Goal: Check status: Check status

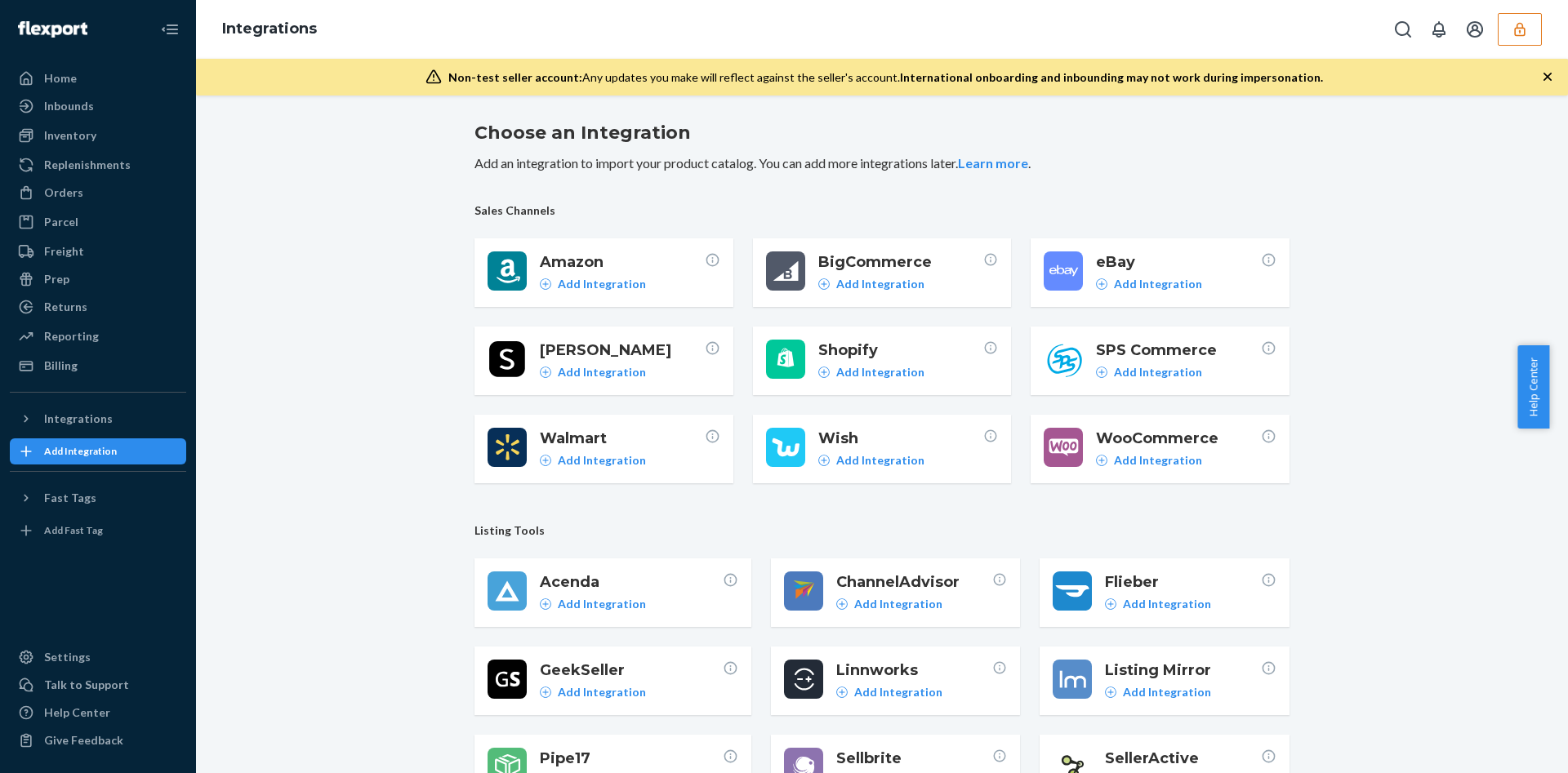
click at [1512, 43] on button "button" at bounding box center [1520, 29] width 44 height 33
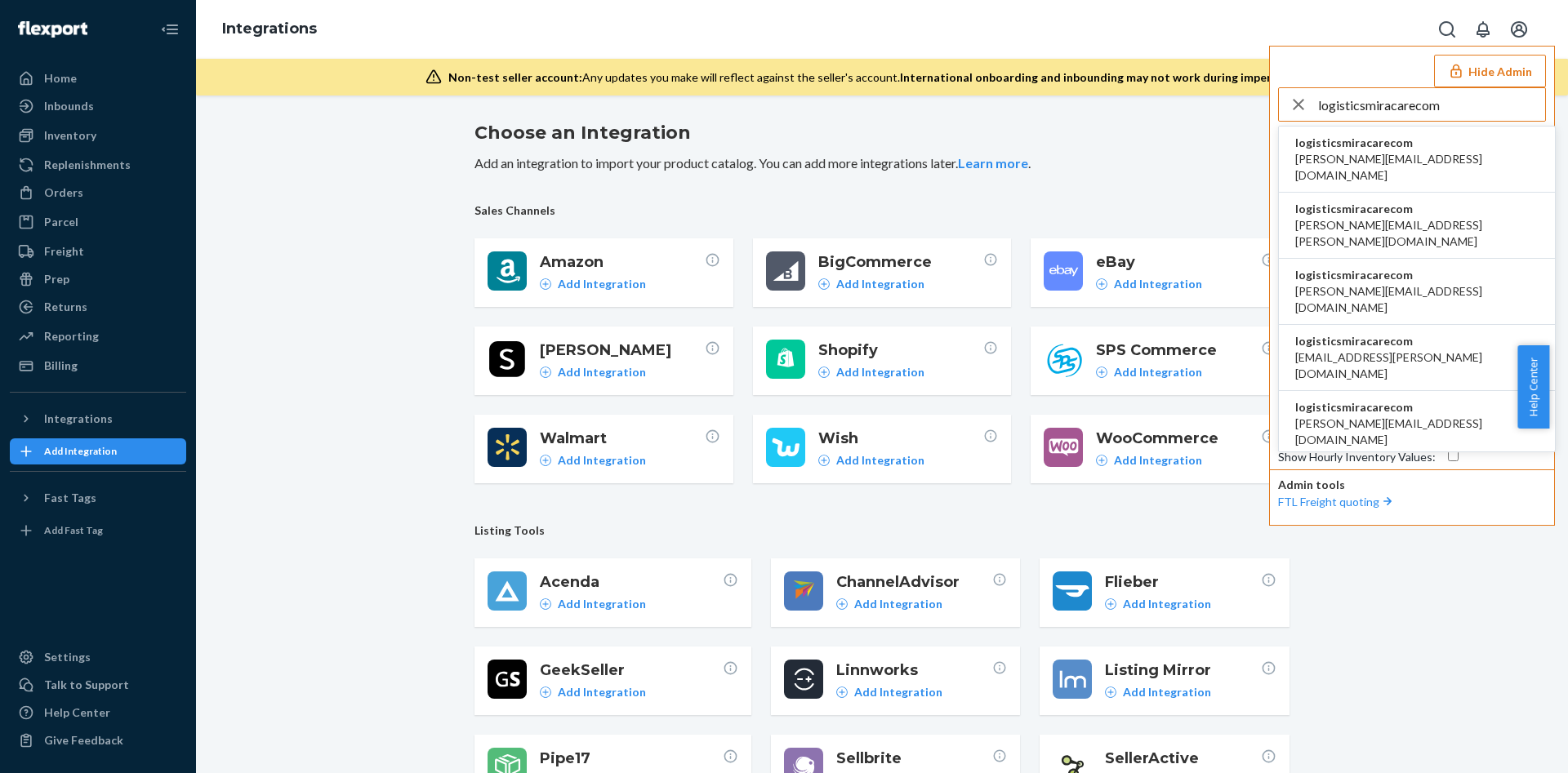
type input "logisticsmiracarecom"
click at [1358, 149] on span "logisticsmiracarecom" at bounding box center [1418, 143] width 244 height 17
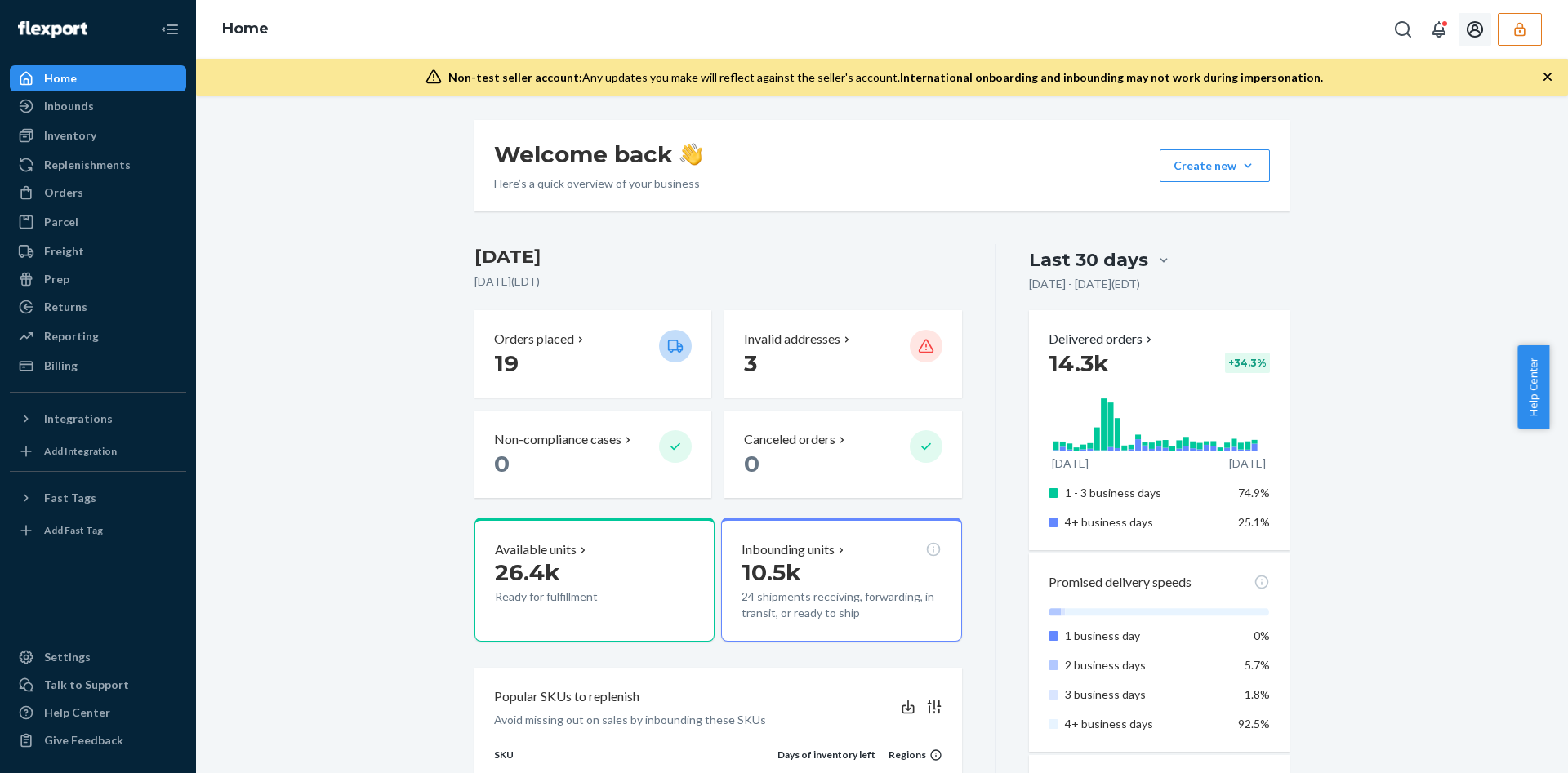
click at [1506, 32] on button "button" at bounding box center [1520, 29] width 44 height 33
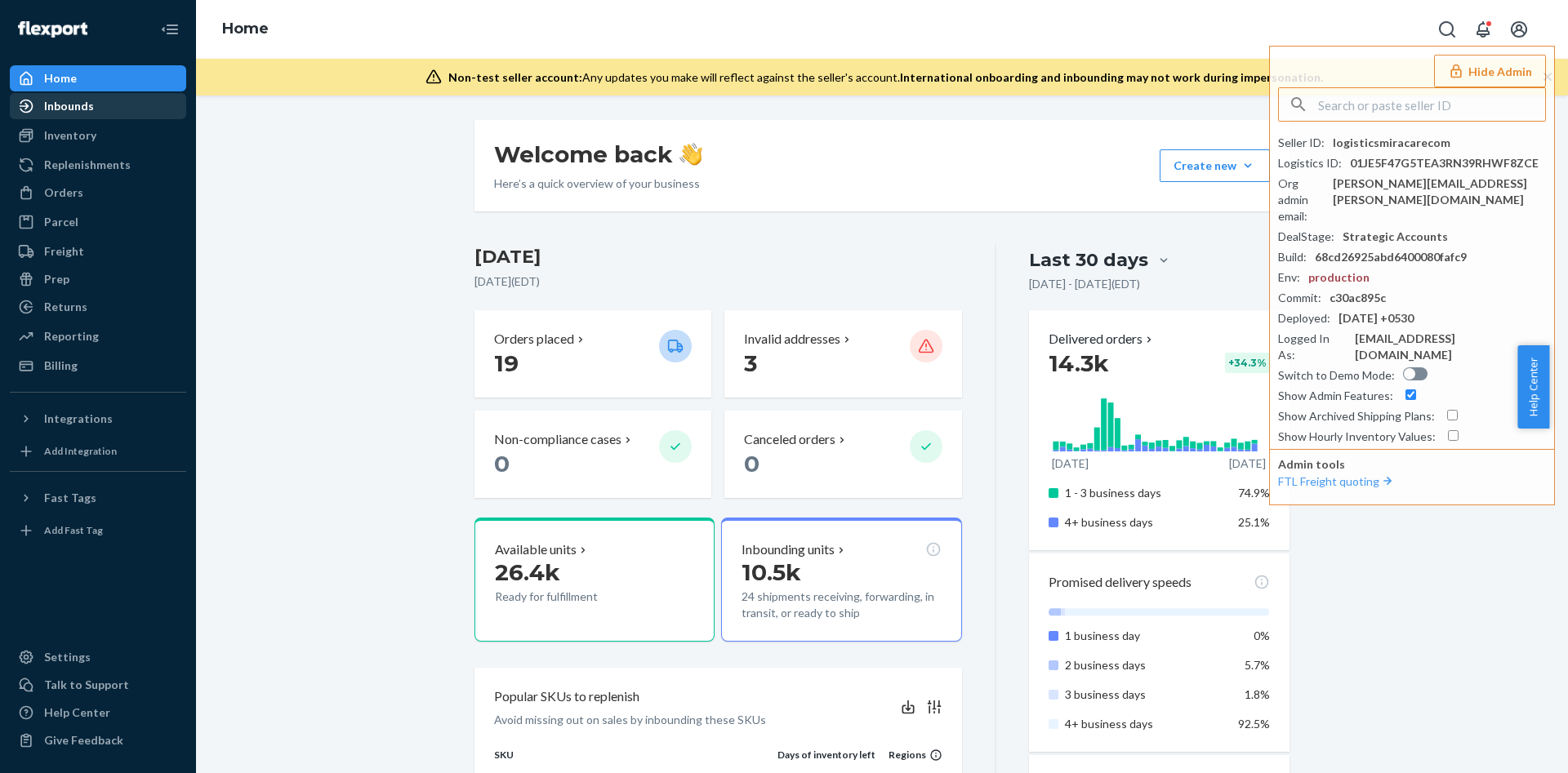
drag, startPoint x: 153, startPoint y: 102, endPoint x: 177, endPoint y: 103, distance: 24.0
click at [153, 102] on div "Inbounds" at bounding box center [98, 105] width 173 height 23
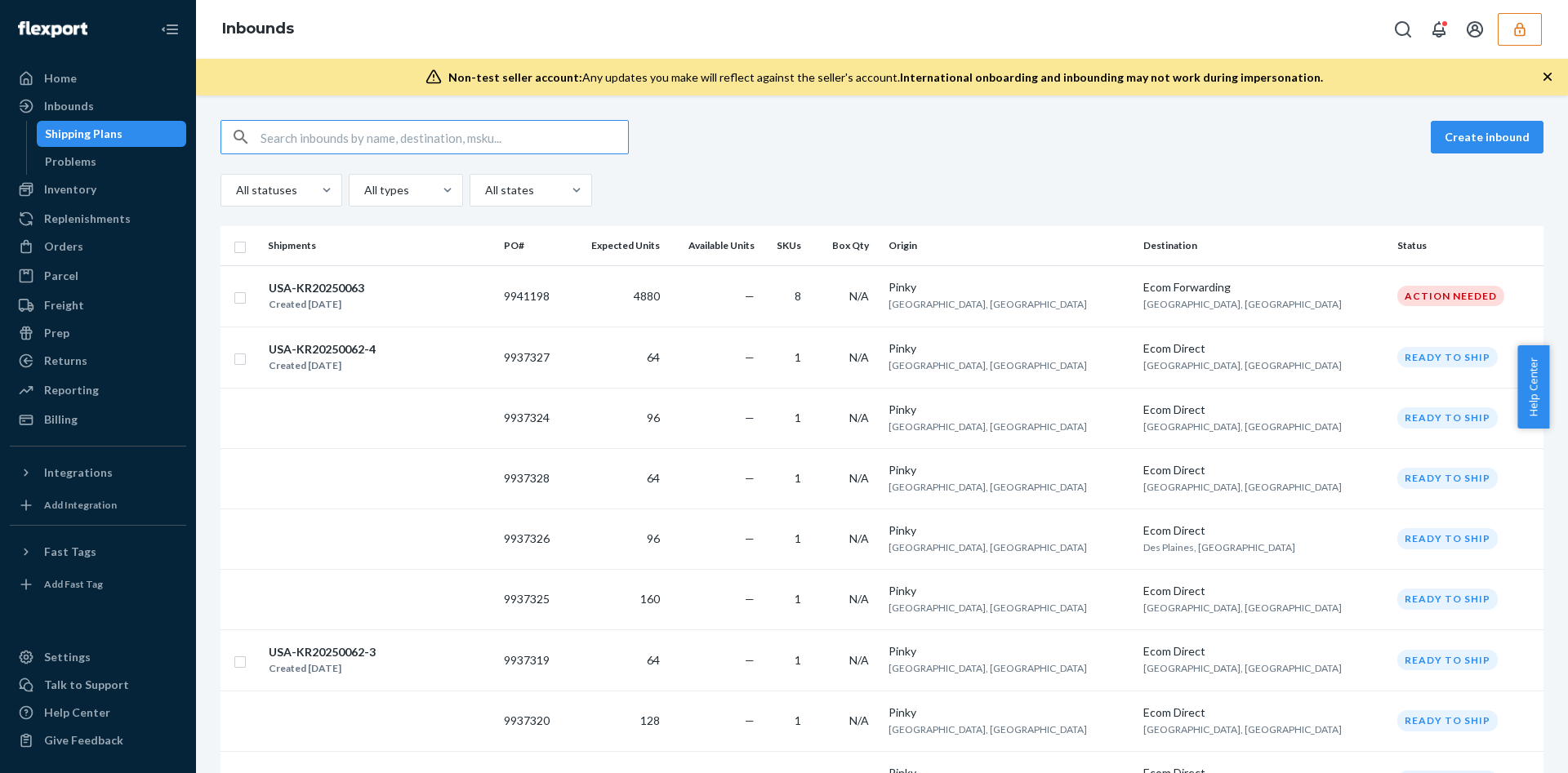
paste input "9868165"
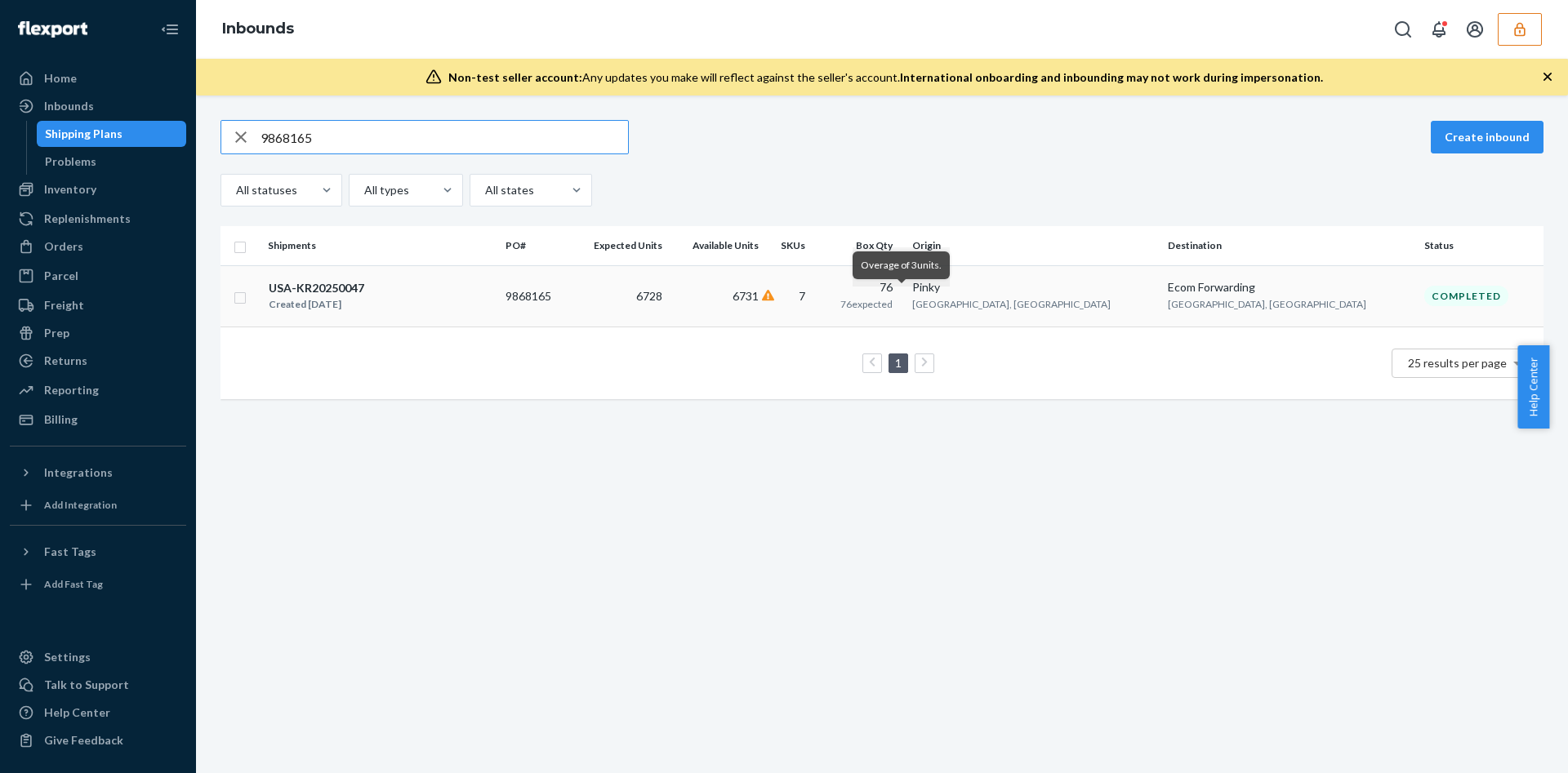
type input "9868165"
click at [775, 293] on icon at bounding box center [769, 296] width 13 height 12
